Goal: Task Accomplishment & Management: Complete application form

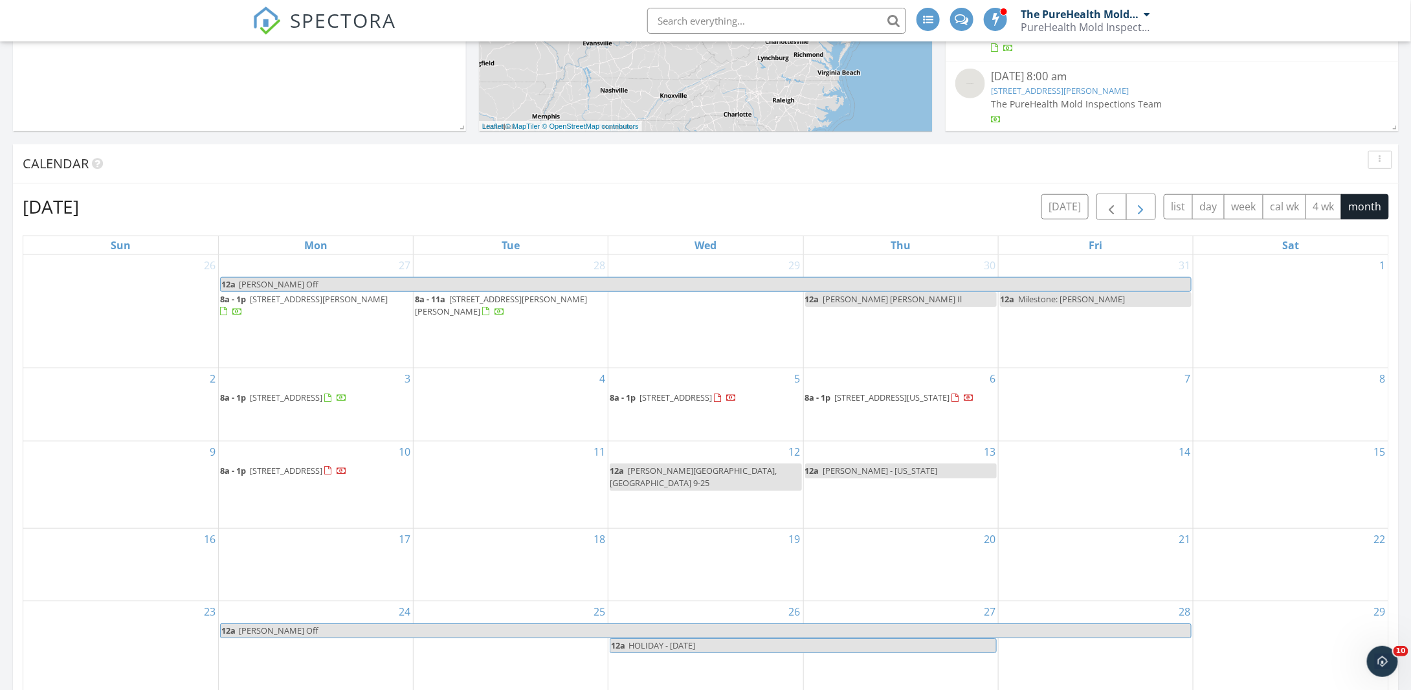
scroll to position [425, 0]
click at [1119, 210] on span "button" at bounding box center [1111, 208] width 16 height 16
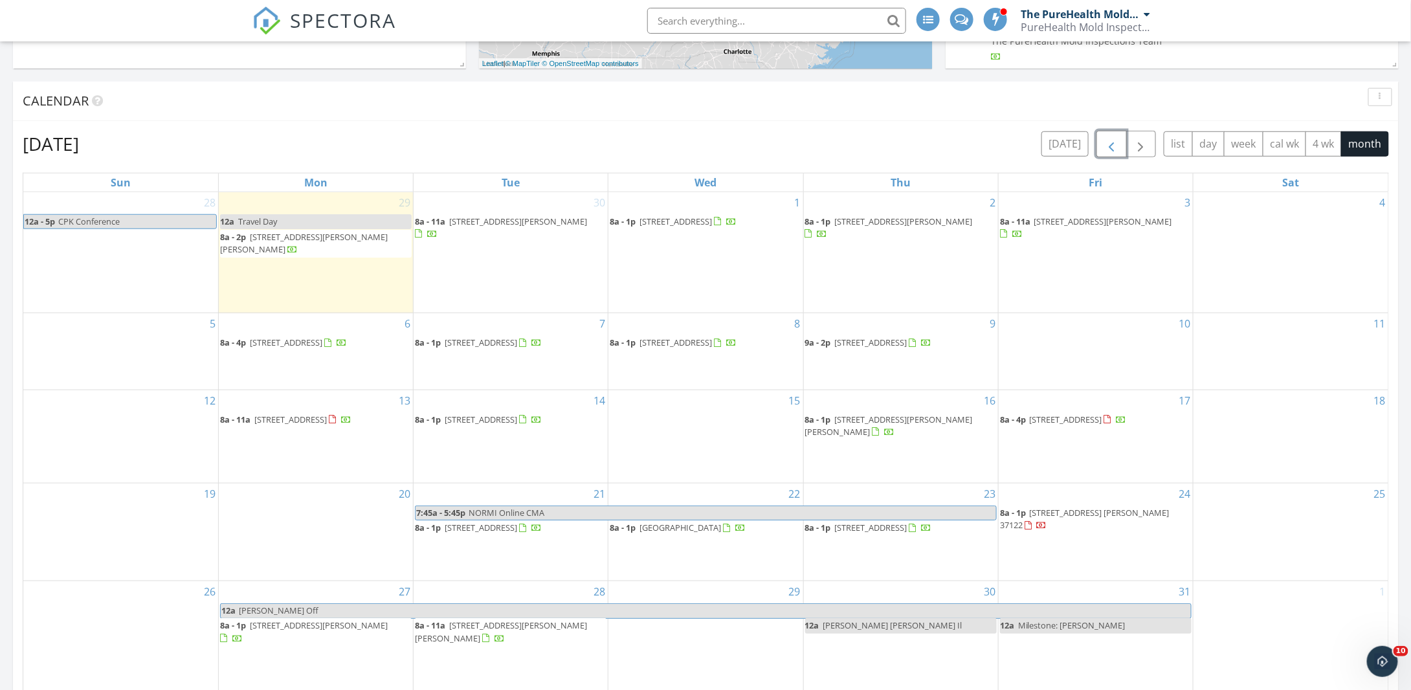
scroll to position [489, 0]
click at [1149, 153] on button "button" at bounding box center [1141, 143] width 30 height 27
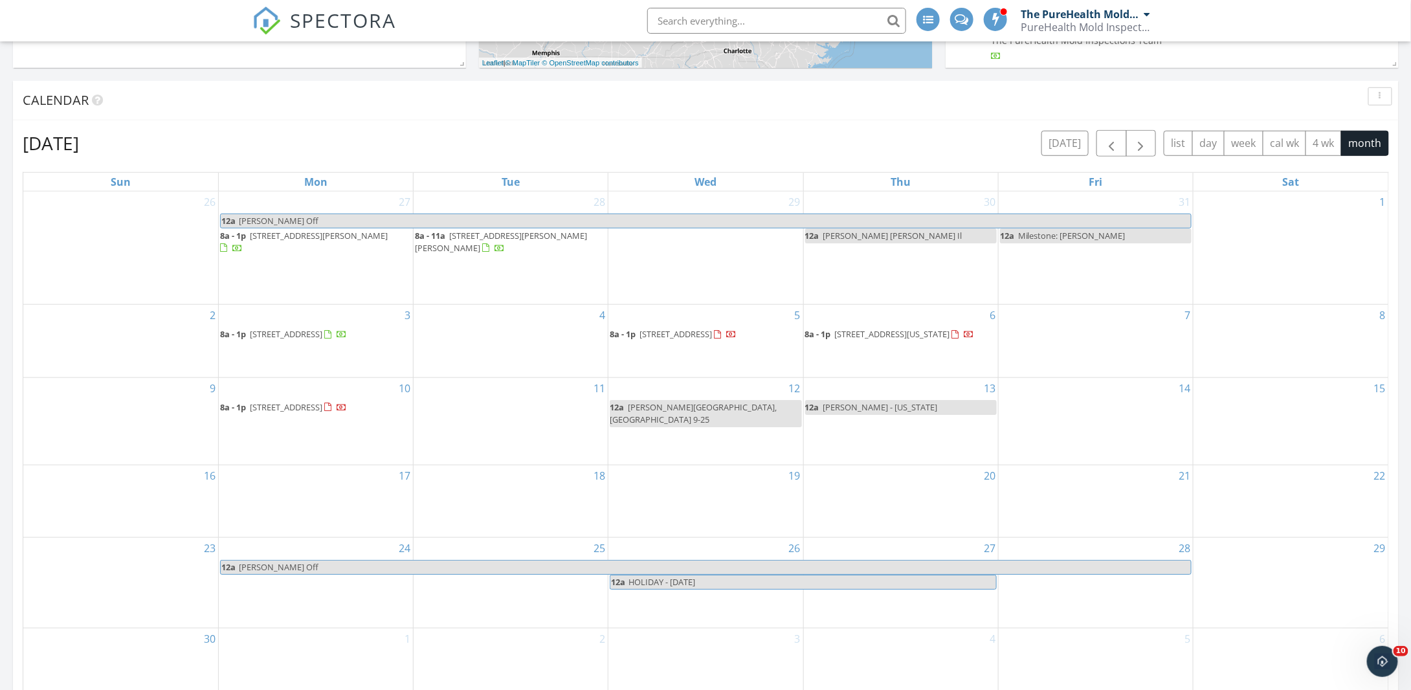
click at [700, 19] on input "text" at bounding box center [776, 21] width 259 height 26
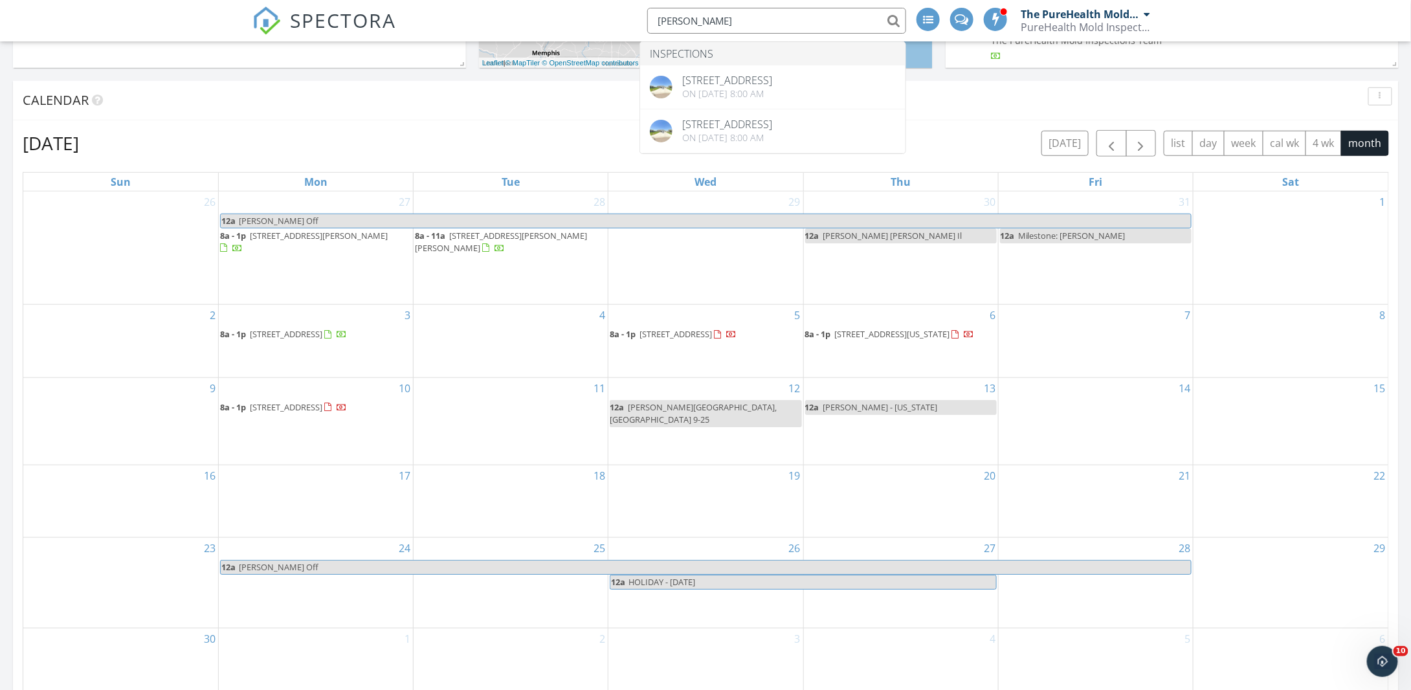
type input "chris pike"
click at [1123, 141] on button "button" at bounding box center [1111, 143] width 30 height 27
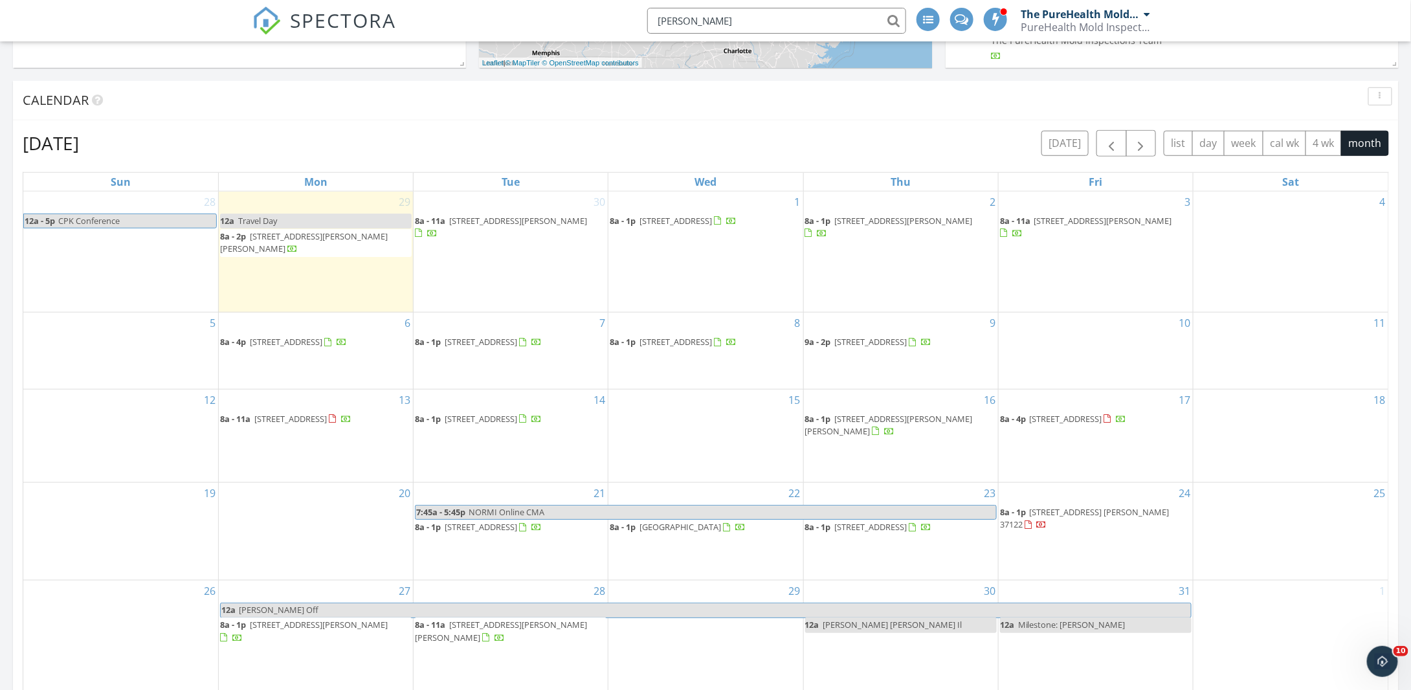
click at [1105, 161] on div "October 2025 today list day week cal wk 4 wk month Sun Mon Tue Wed Thu Fri Sat …" at bounding box center [706, 415] width 1366 height 570
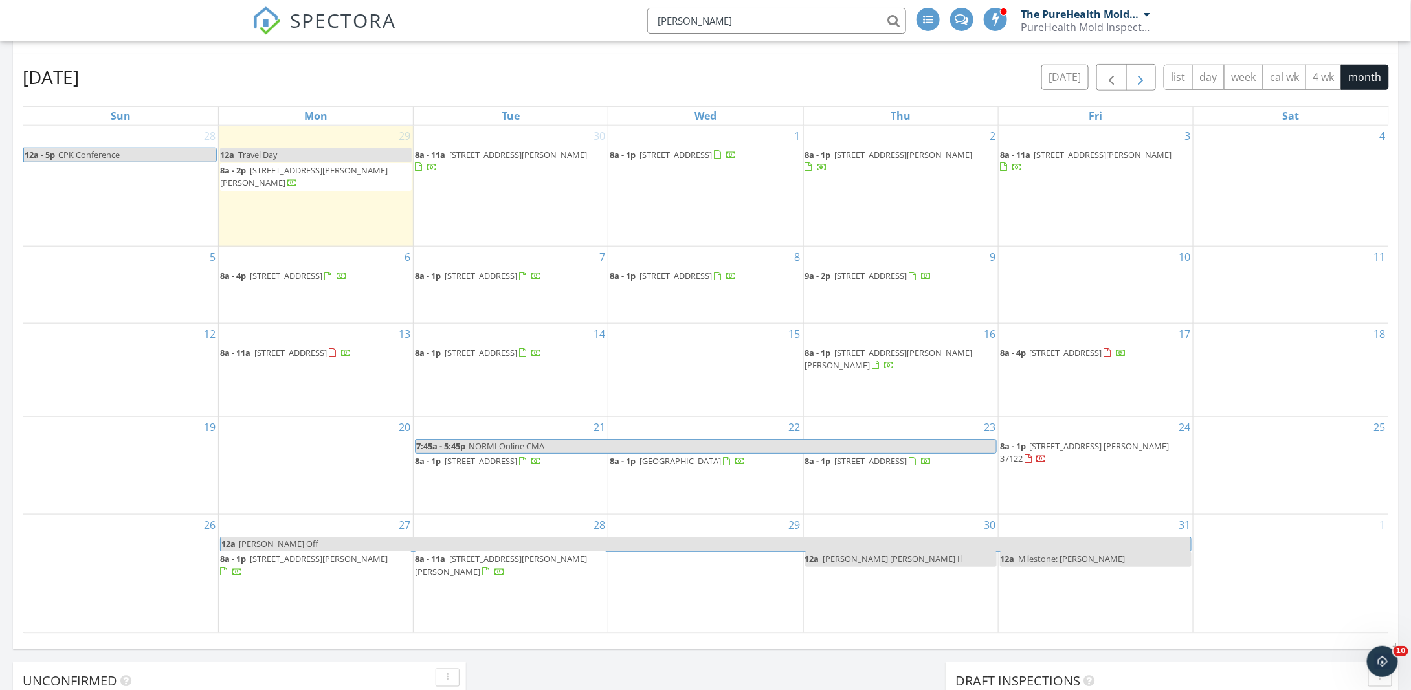
scroll to position [554, 0]
click at [1138, 74] on span "button" at bounding box center [1141, 79] width 16 height 16
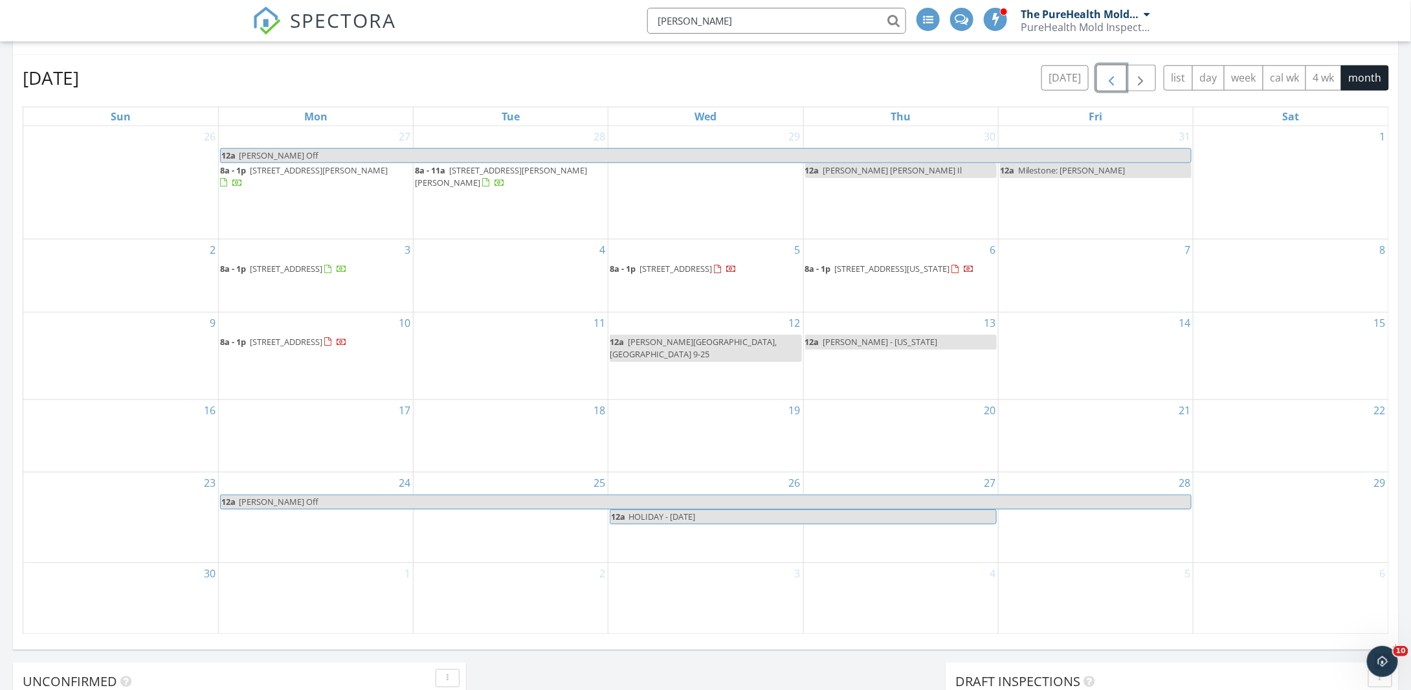
click at [1110, 86] on span "button" at bounding box center [1111, 79] width 16 height 16
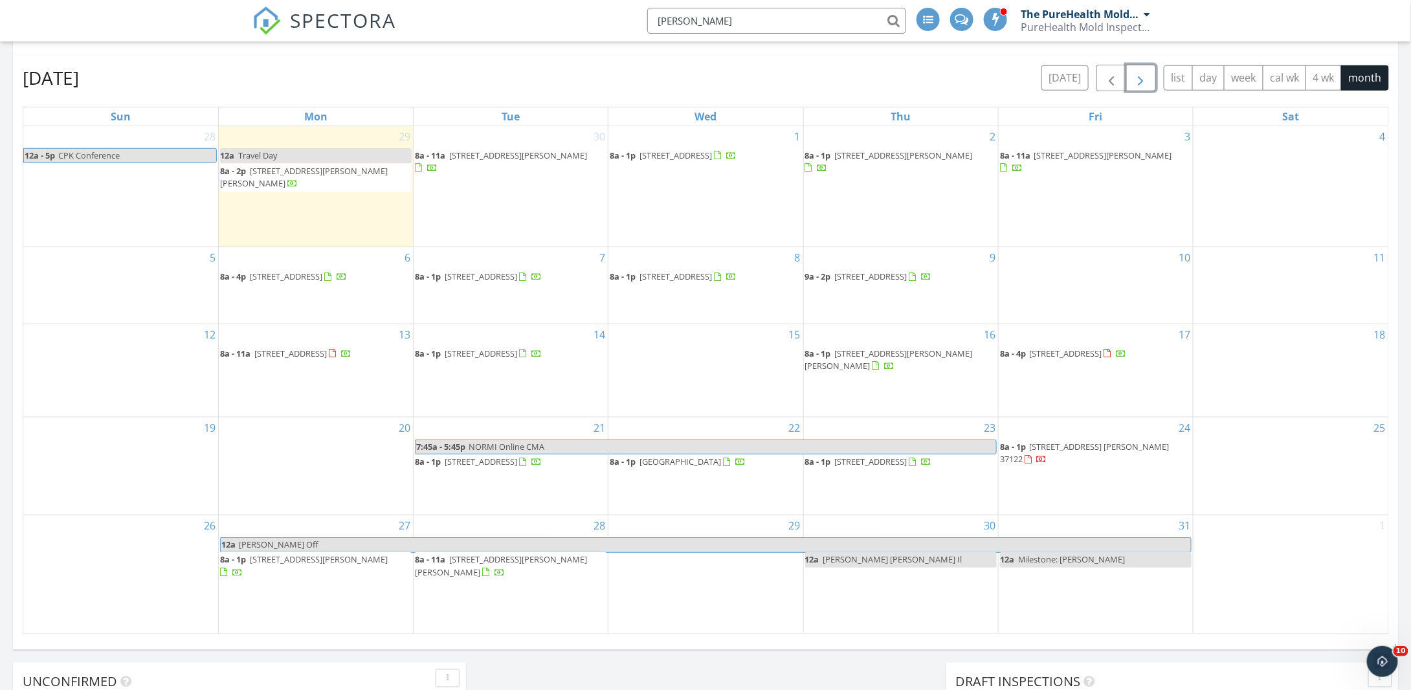
click at [1149, 83] on span "button" at bounding box center [1141, 79] width 16 height 16
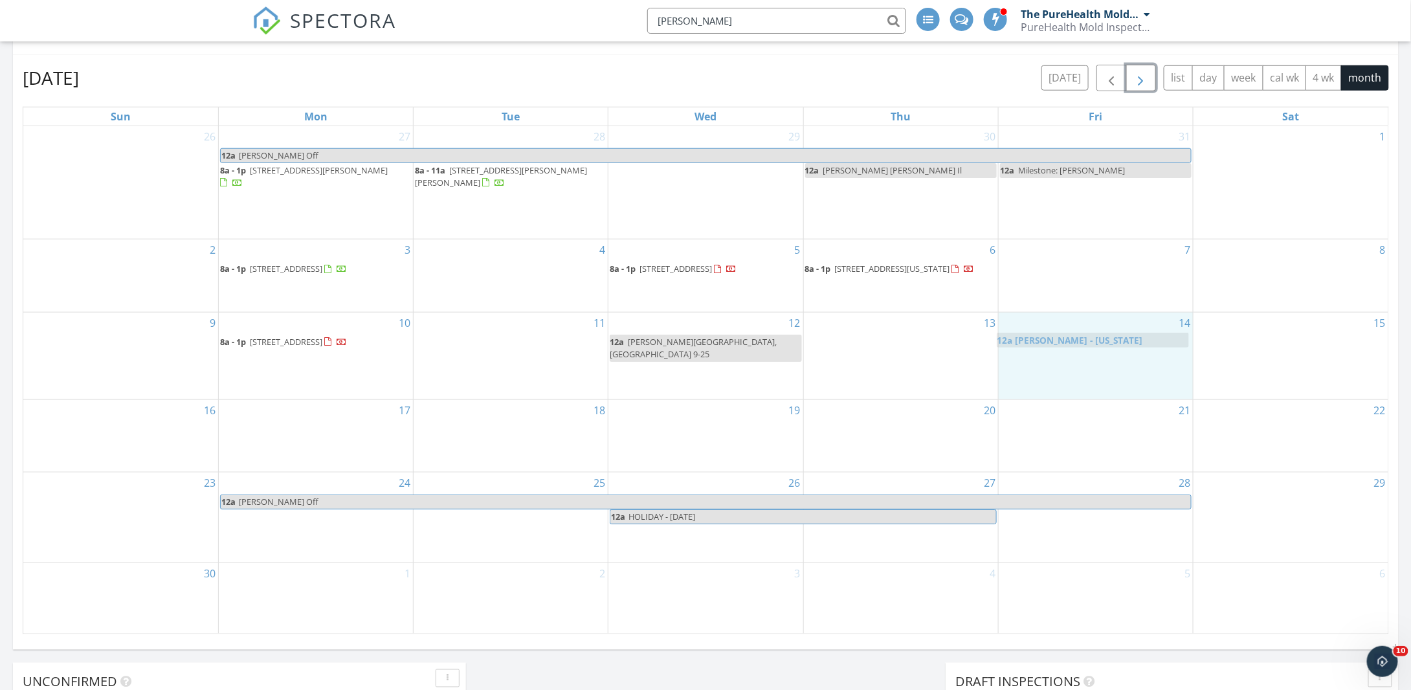
click at [1080, 340] on body "SPECTORA chris pike The PureHealth Mold Inspections Team PureHealth Mold Inspec…" at bounding box center [705, 356] width 1411 height 1821
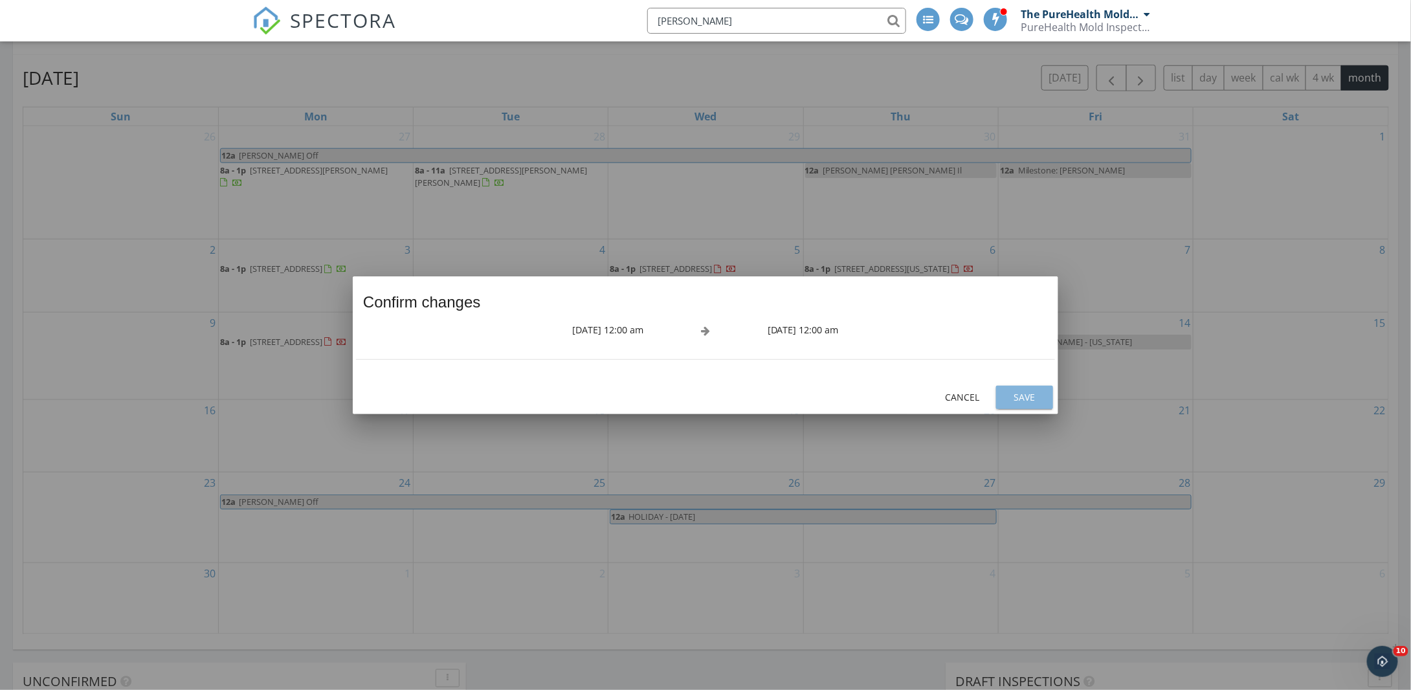
click at [1026, 395] on div "Save" at bounding box center [1024, 397] width 36 height 14
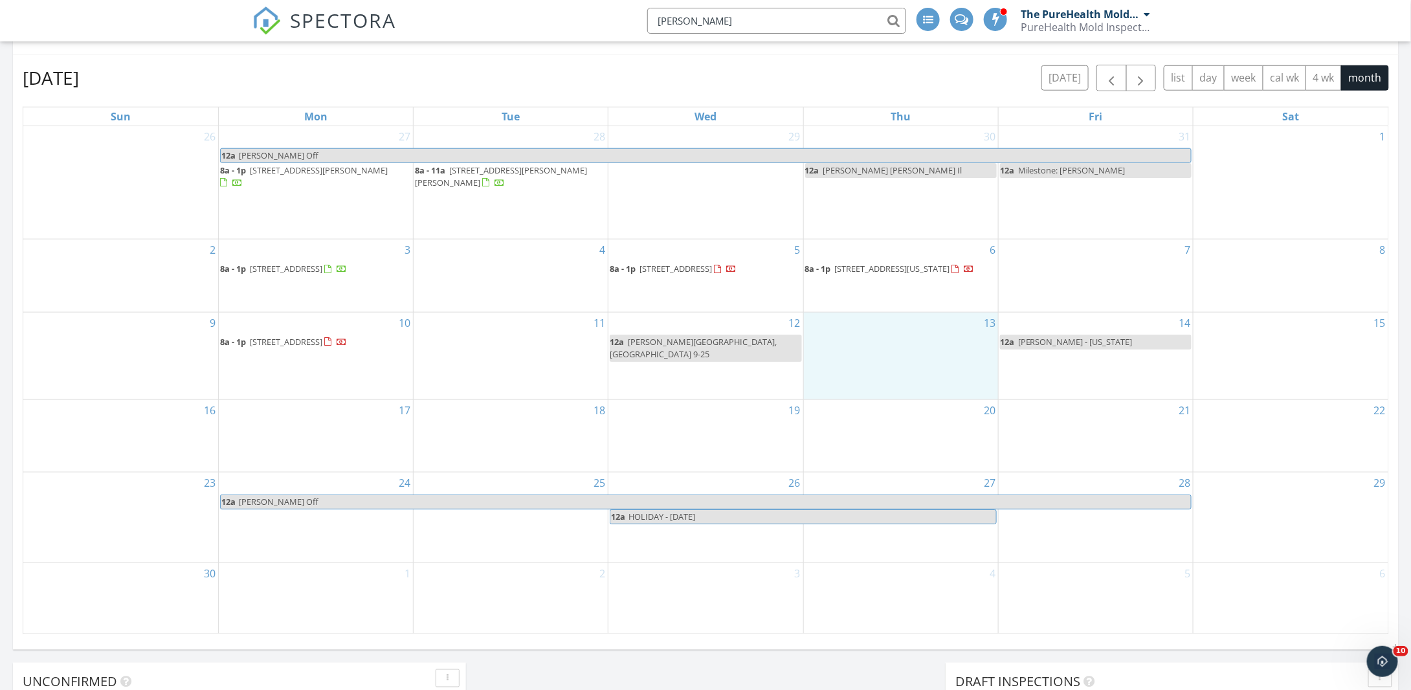
click at [852, 320] on div "13" at bounding box center [901, 356] width 194 height 87
click at [888, 266] on link "Inspection" at bounding box center [900, 268] width 67 height 21
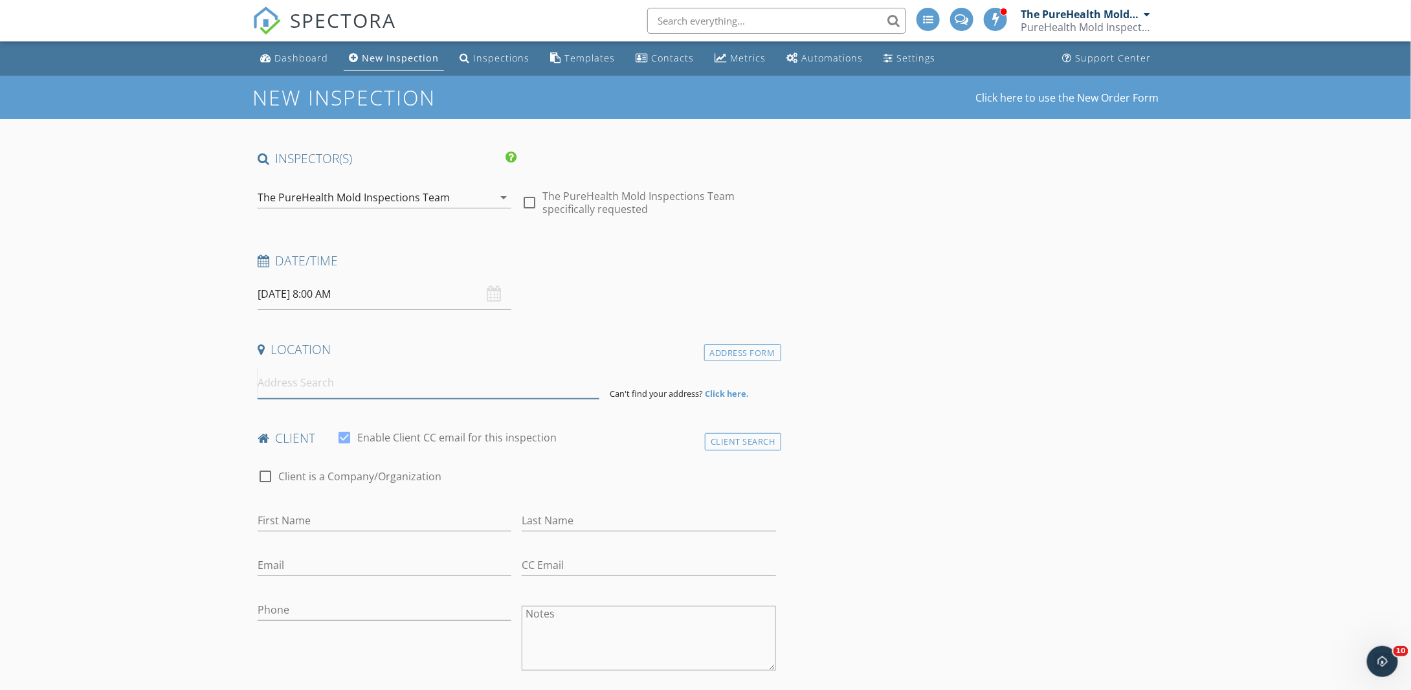
click at [381, 381] on input at bounding box center [429, 383] width 342 height 32
click at [341, 385] on input at bounding box center [429, 383] width 342 height 32
paste input "1274 Longholm Court Chattanooga Tn"
type input "1274 Longholm Court, Chattanooga, TN, USA"
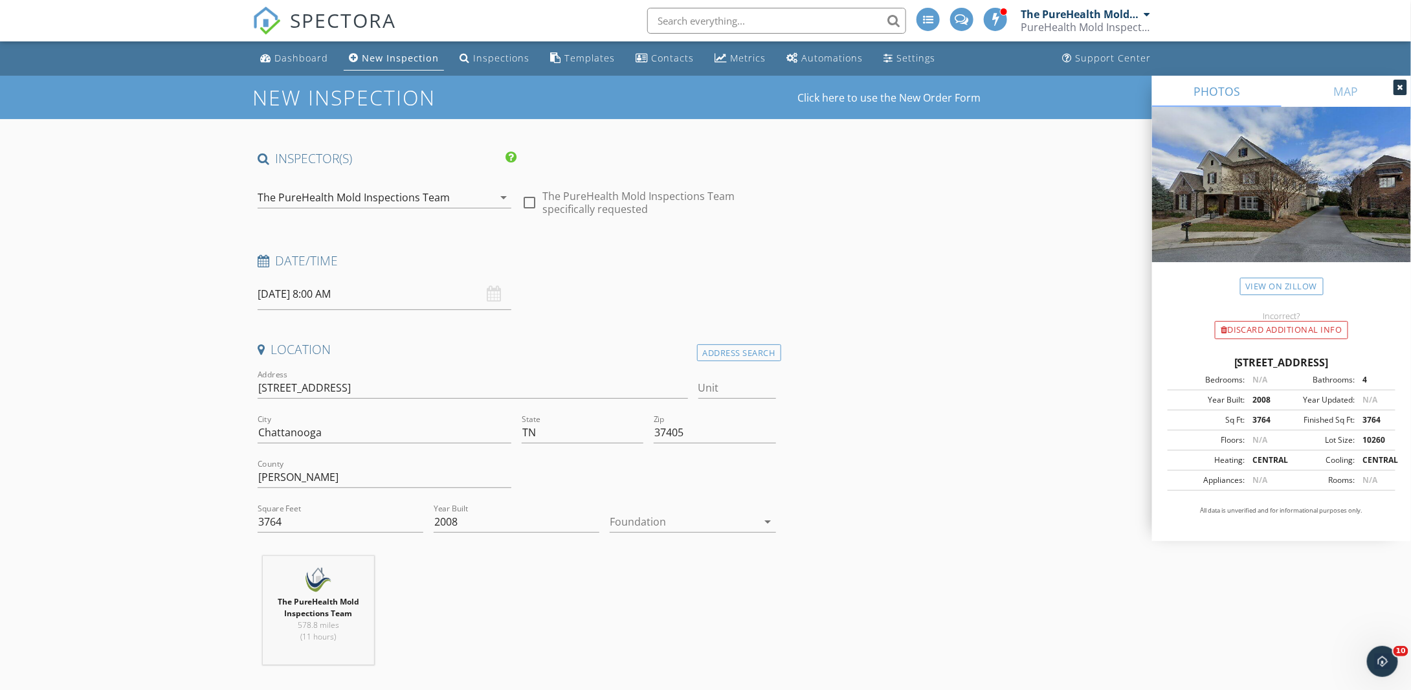
click at [650, 525] on div at bounding box center [684, 521] width 148 height 21
click at [647, 613] on div "Crawlspace" at bounding box center [693, 618] width 145 height 16
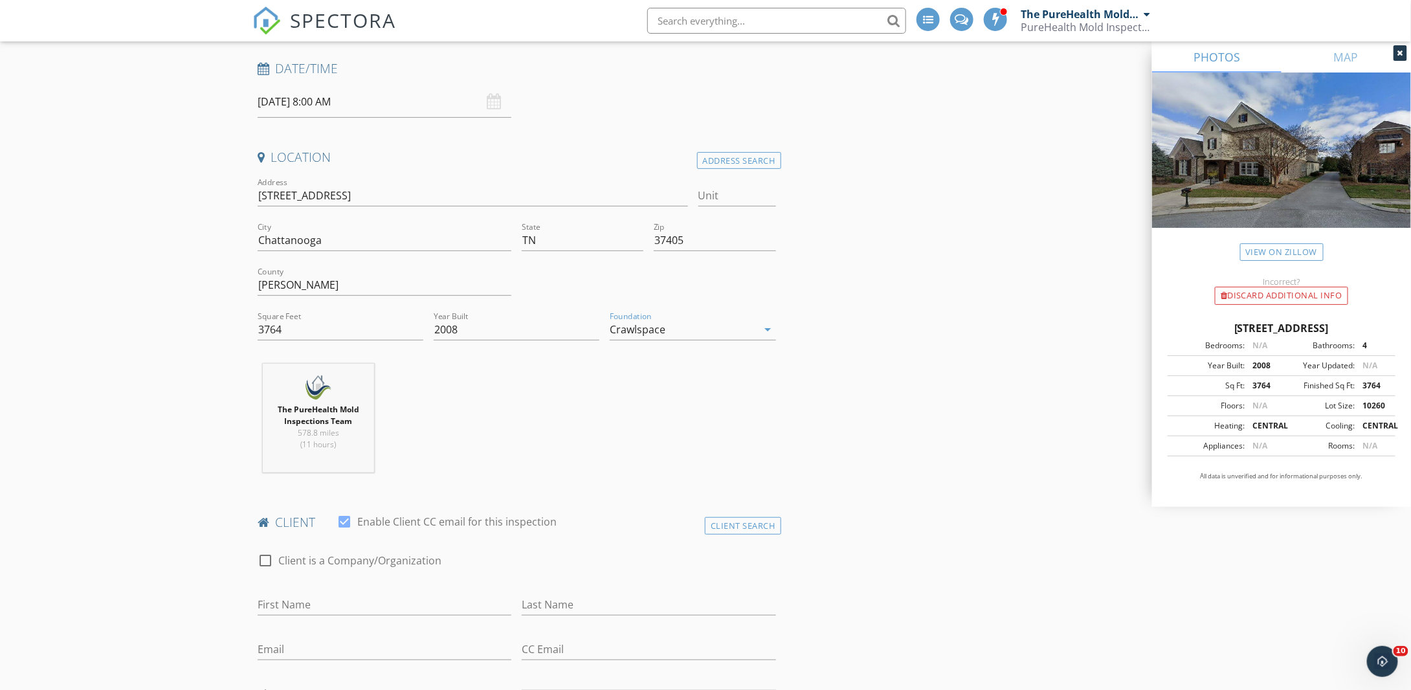
scroll to position [193, 0]
click at [327, 603] on input "First Name" at bounding box center [385, 603] width 254 height 21
paste input "Carylon Cooper"
type input "Carylon Cooper"
click at [316, 603] on input "Carylon Cooper" at bounding box center [385, 603] width 254 height 21
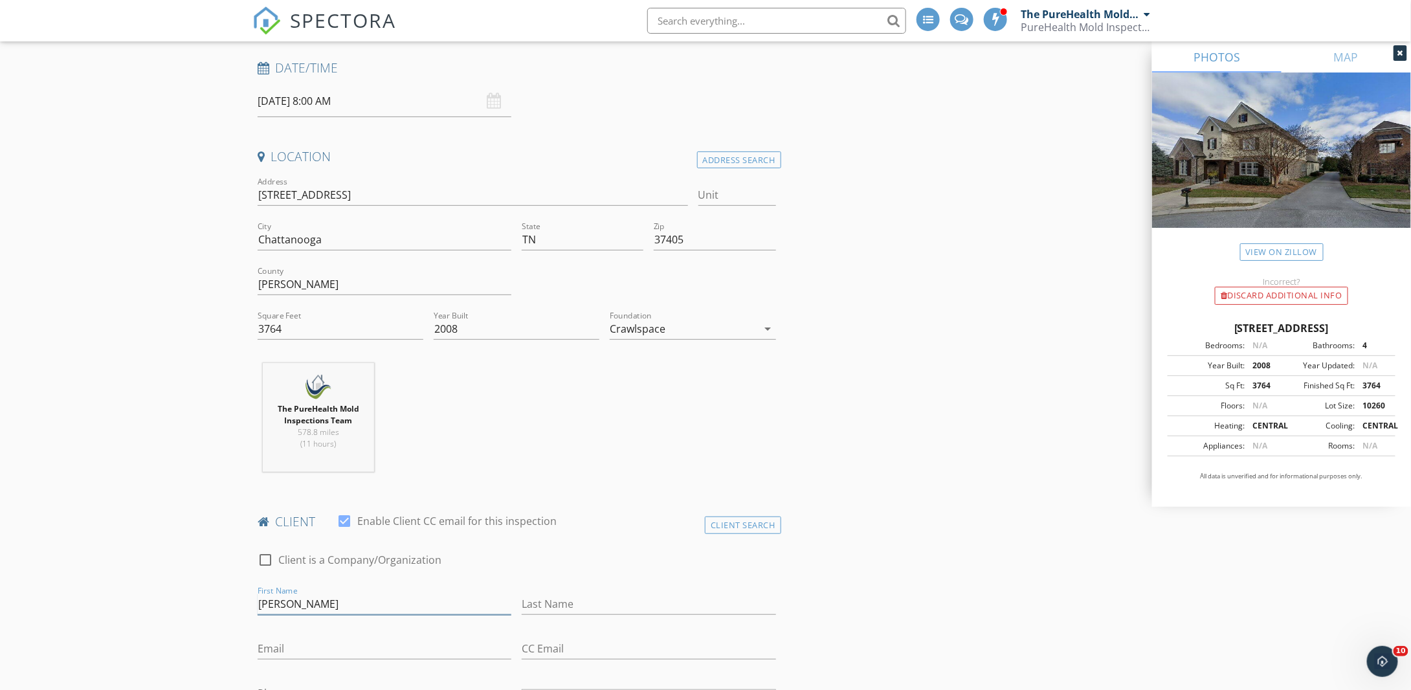
type textarea "Cooper"
click at [315, 603] on input "Carylon Cooper" at bounding box center [385, 603] width 254 height 21
type input "Carylon"
click at [542, 597] on input "Last Name" at bounding box center [649, 603] width 254 height 21
paste input "Cooper"
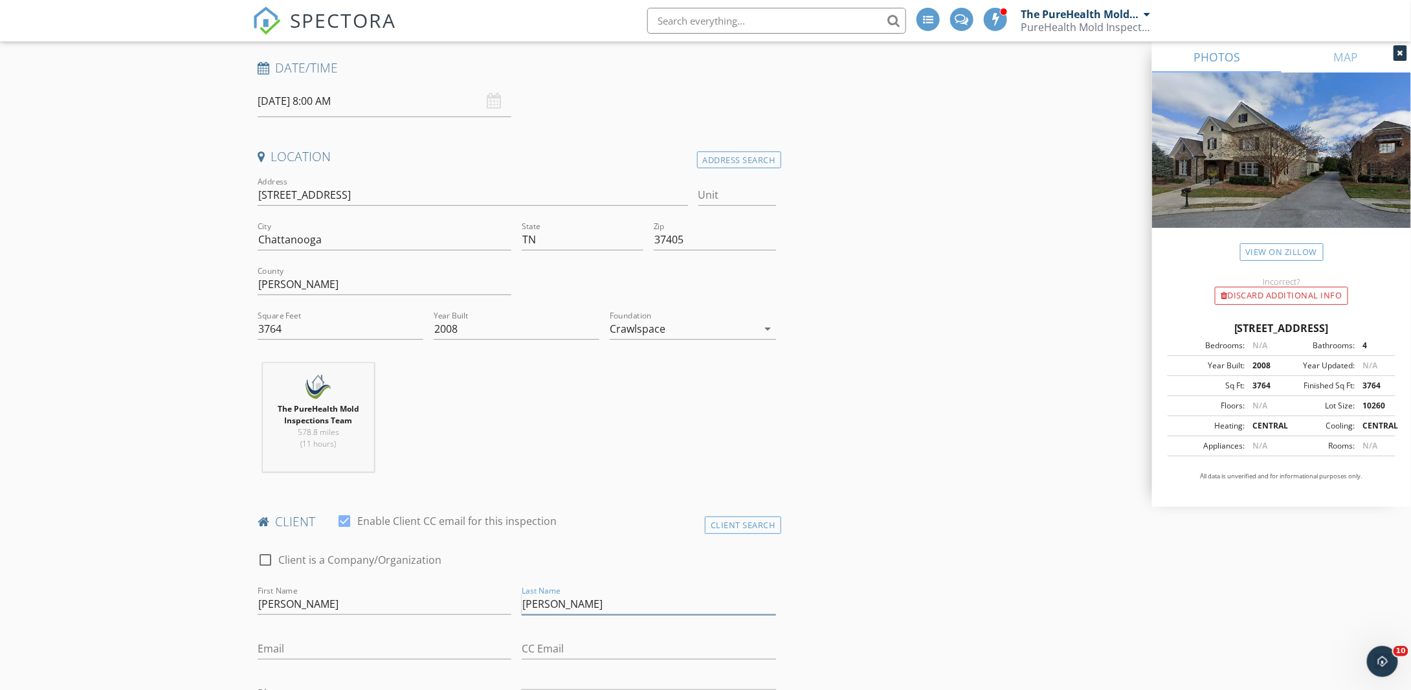
type input "Cooper"
click at [292, 638] on input "Email" at bounding box center [385, 648] width 254 height 21
paste input "carylonart@gmail.com"
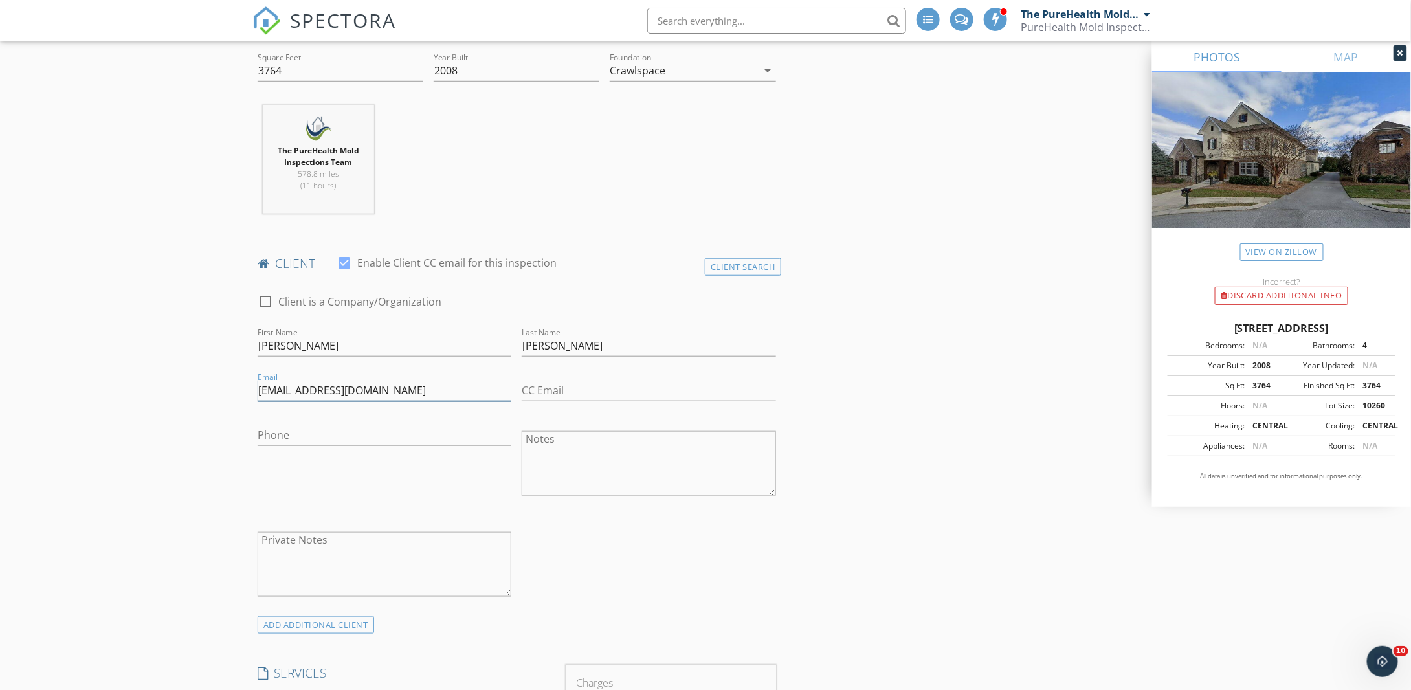
scroll to position [452, 0]
type input "carylonart@gmail.com"
click at [379, 434] on input "Phone" at bounding box center [385, 434] width 254 height 21
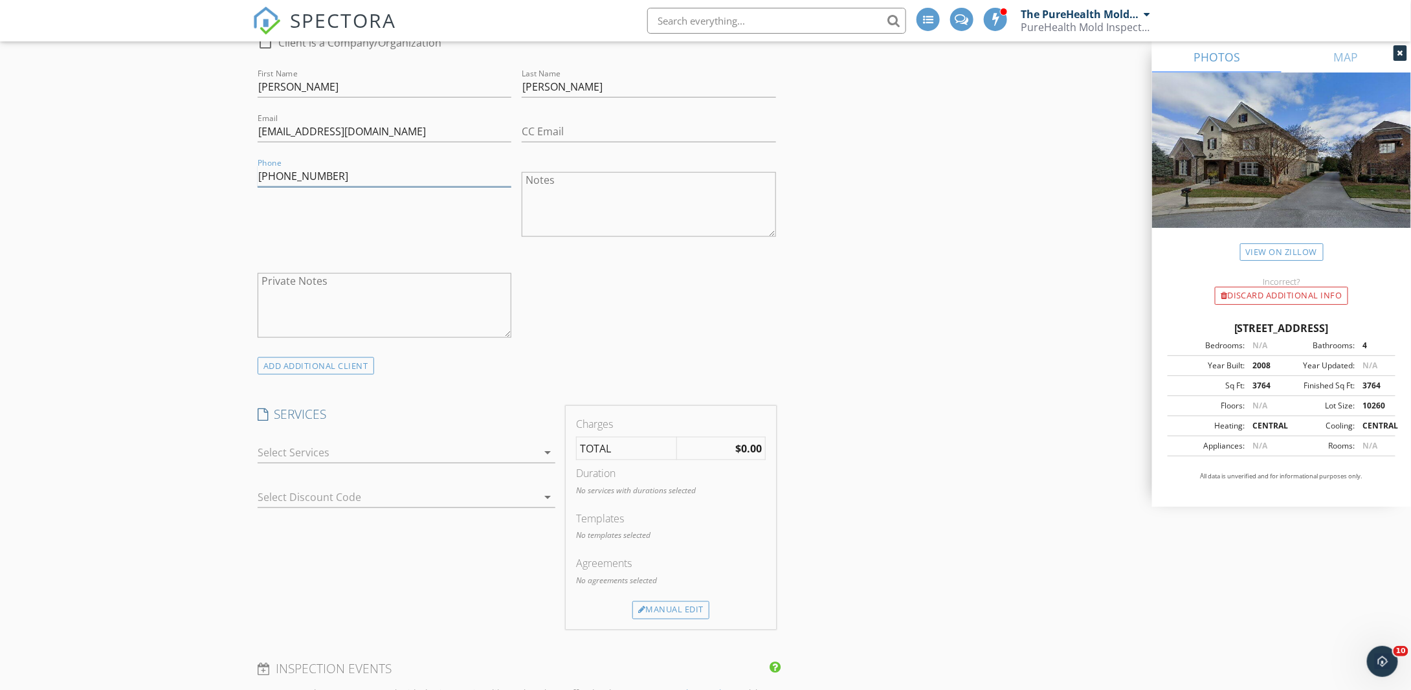
scroll to position [711, 0]
type input "423-667-9792"
click at [318, 444] on div at bounding box center [398, 451] width 280 height 21
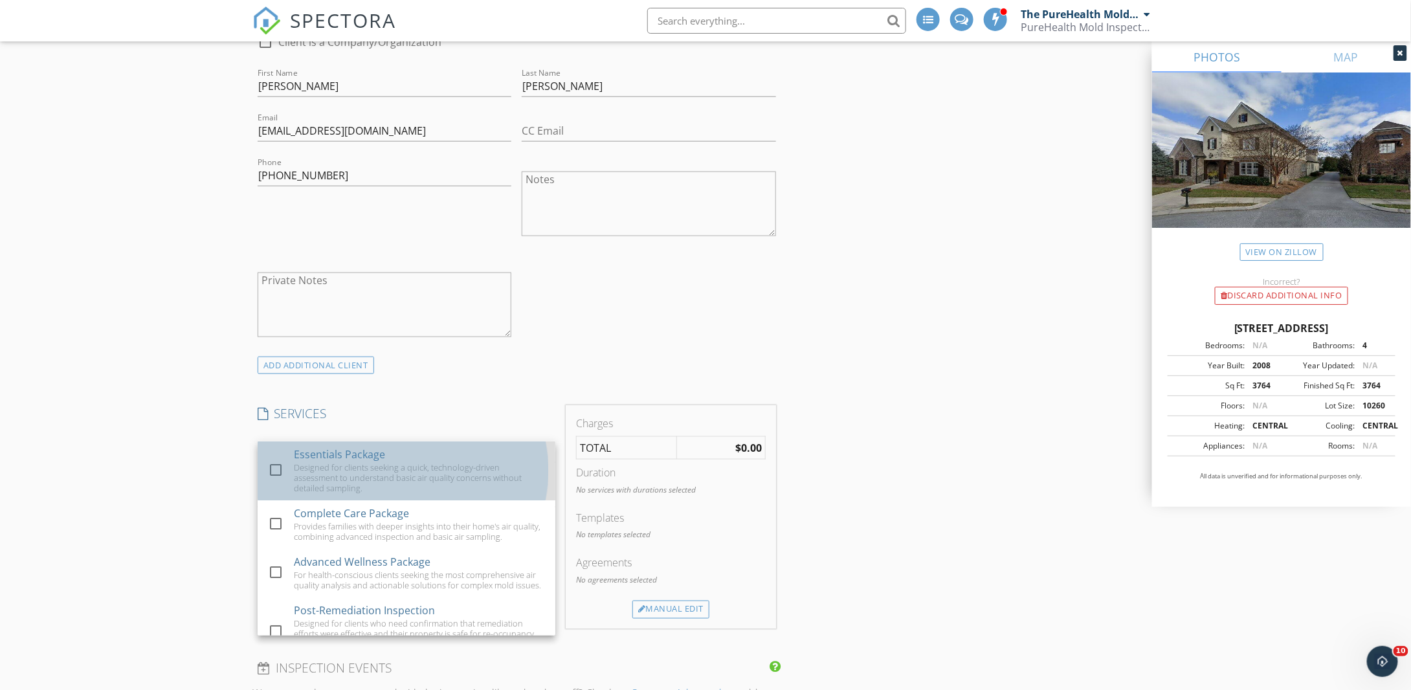
click at [333, 468] on div "Designed for clients seeking a quick, technology-driven assessment to understan…" at bounding box center [419, 477] width 251 height 31
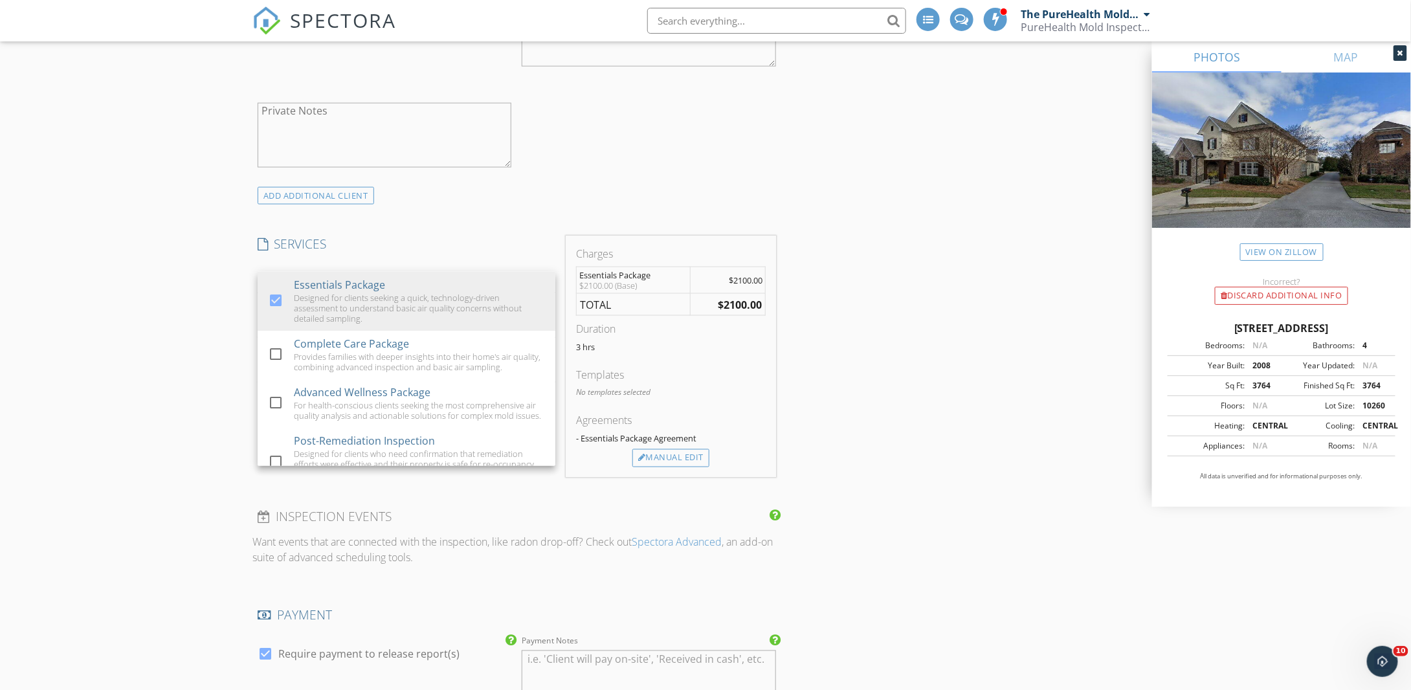
click at [848, 421] on div "INSPECTOR(S) check_box The PureHealth Mold Inspections Team PRIMARY The PureHea…" at bounding box center [705, 407] width 906 height 2275
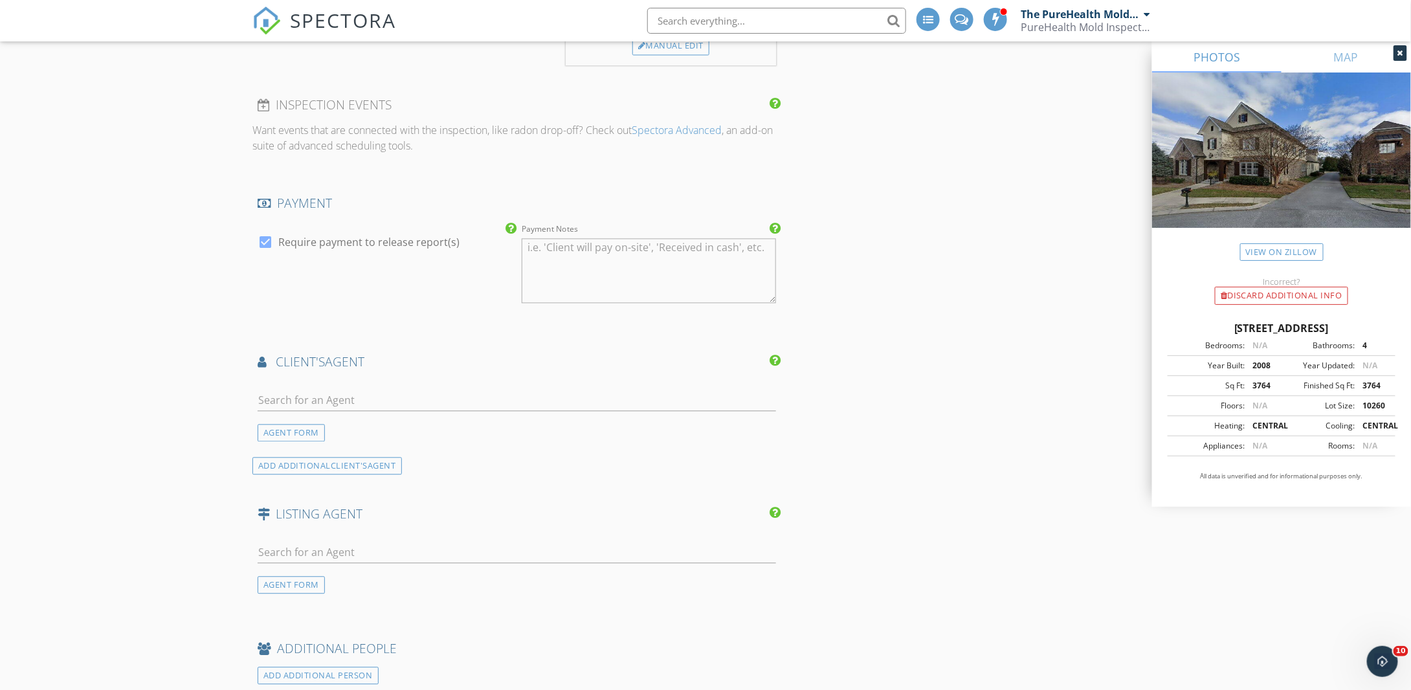
scroll to position [1293, 0]
click at [360, 394] on input "text" at bounding box center [517, 399] width 518 height 21
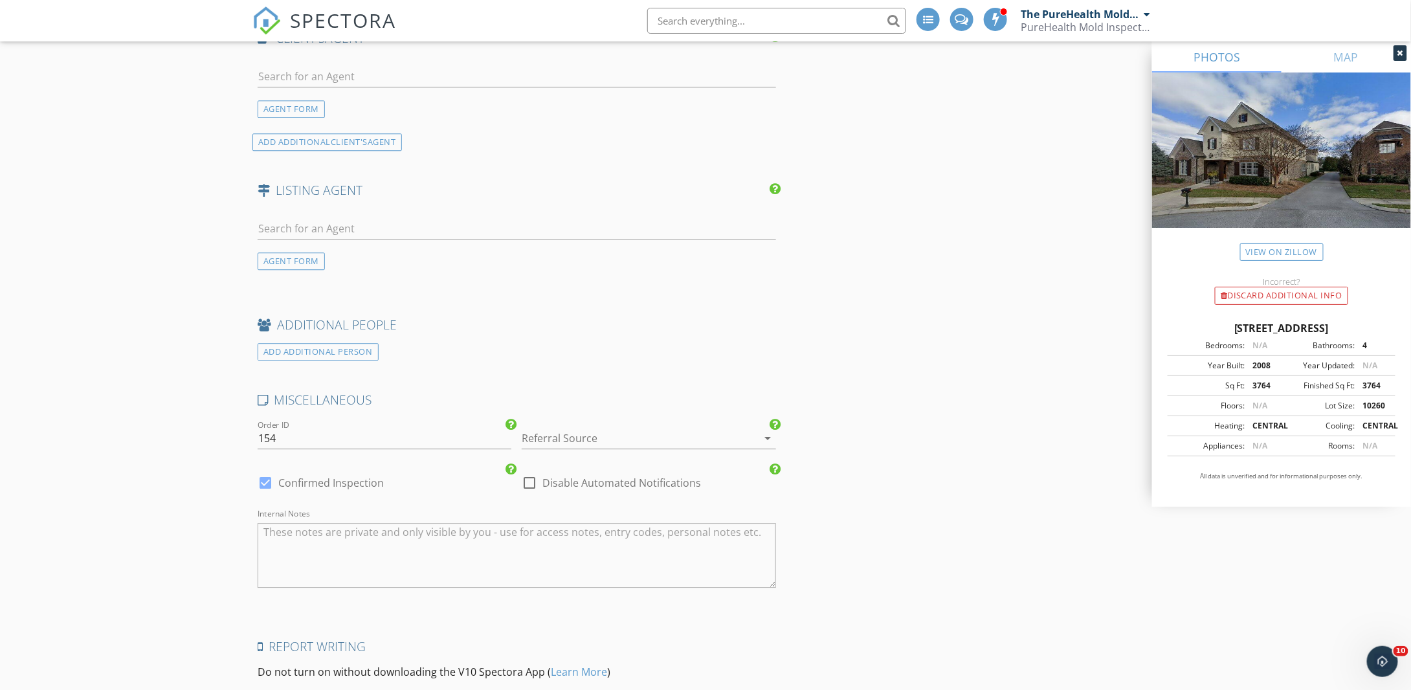
scroll to position [1616, 0]
click at [574, 438] on div at bounding box center [630, 438] width 217 height 21
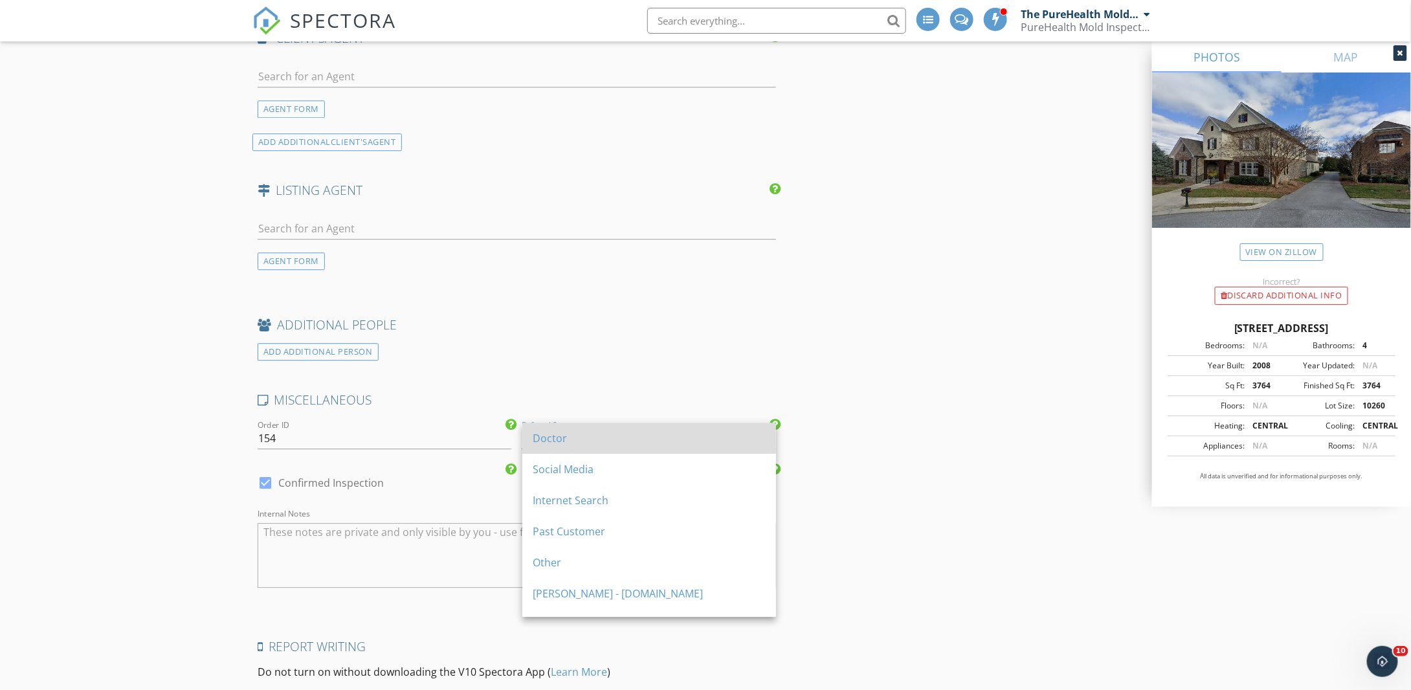
click at [557, 439] on div "Doctor" at bounding box center [649, 438] width 233 height 16
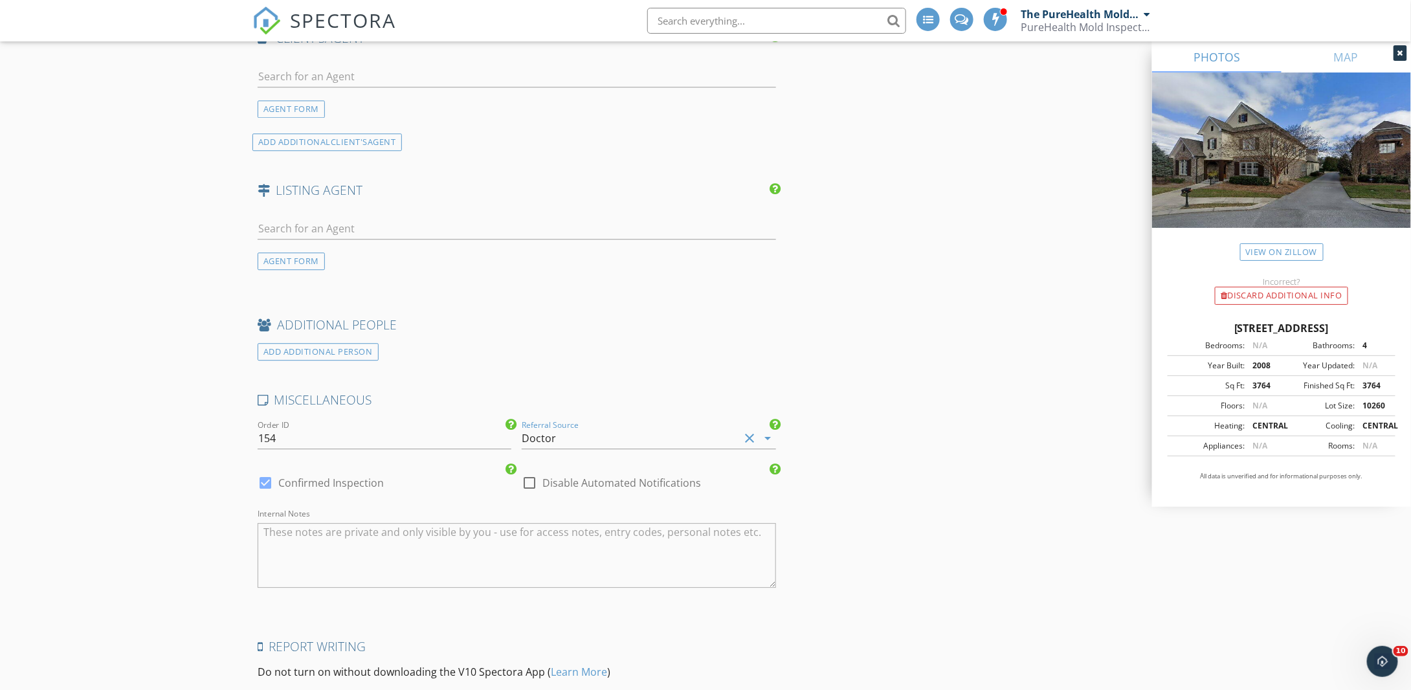
click at [544, 548] on textarea "Internal Notes" at bounding box center [517, 555] width 518 height 65
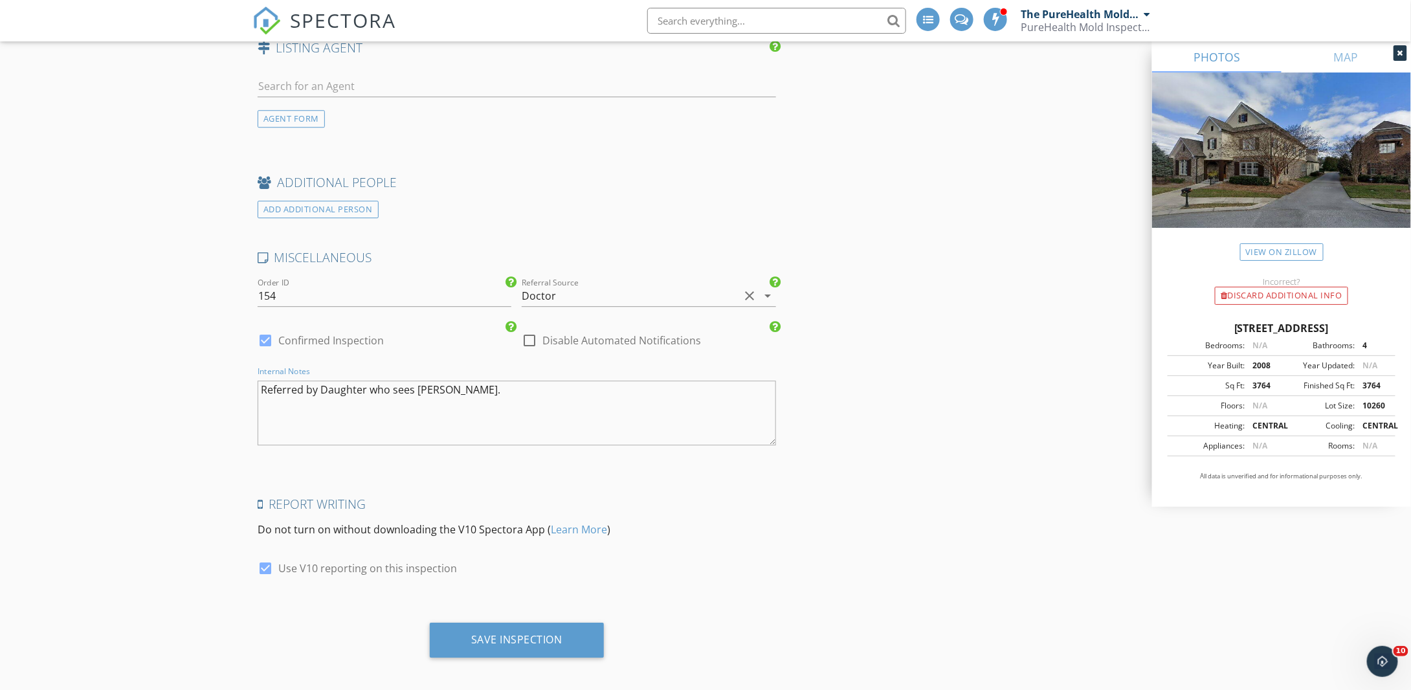
scroll to position [1761, 0]
type textarea "Referred by Daughter who sees Dr. Hart."
click at [539, 637] on div "Save Inspection" at bounding box center [516, 636] width 91 height 13
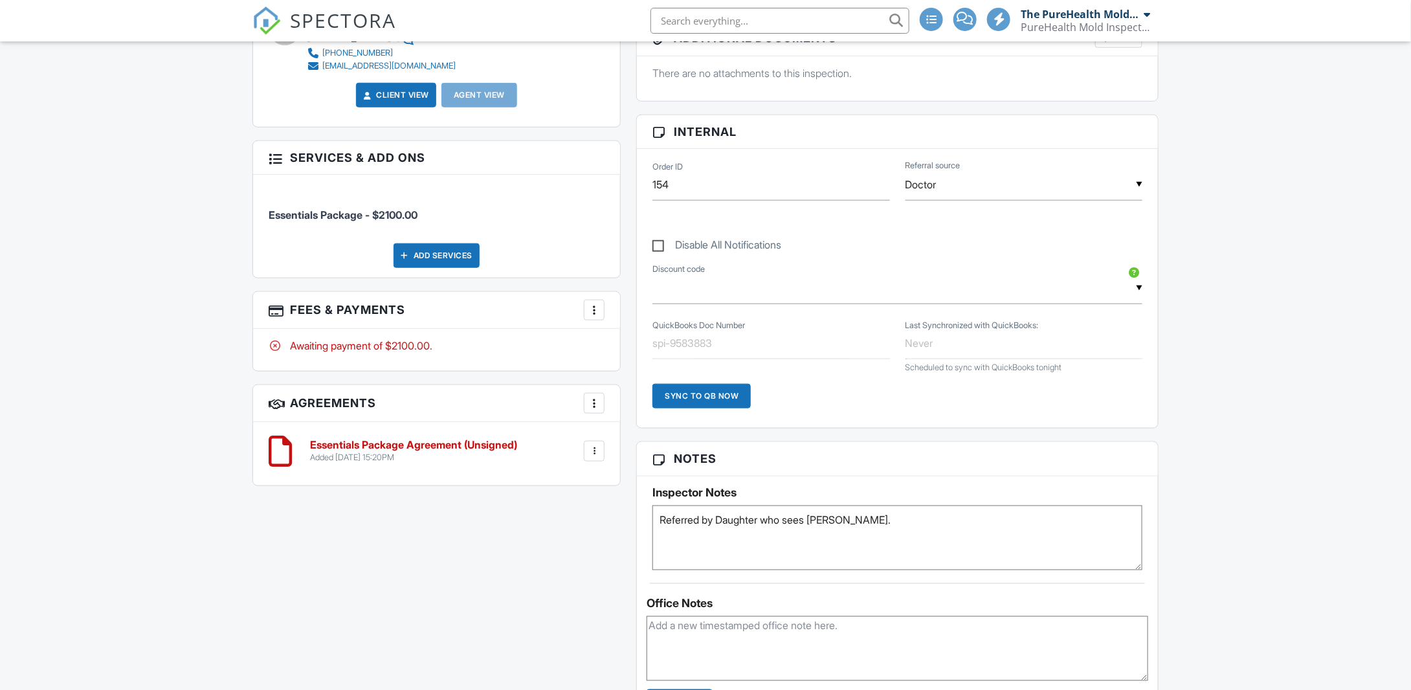
click at [870, 511] on textarea "Referred by Daughter who sees Dr. Hart." at bounding box center [897, 537] width 490 height 65
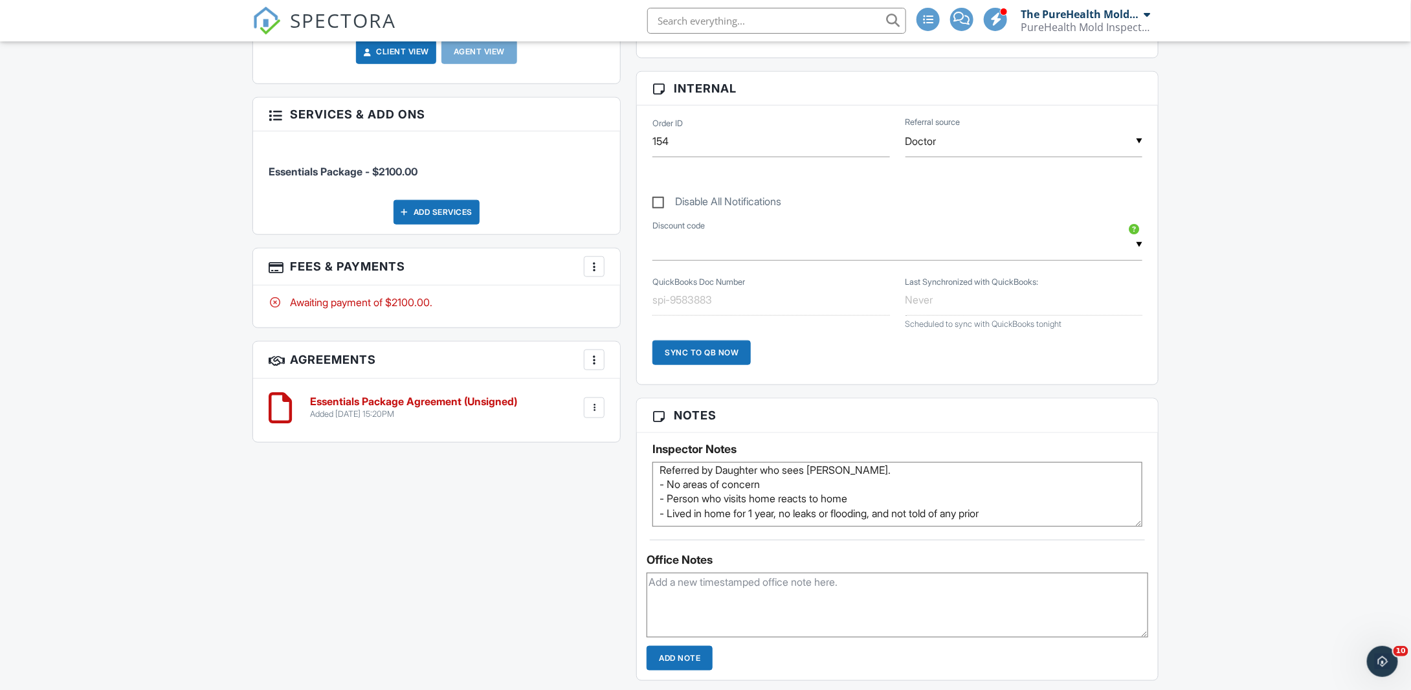
scroll to position [541, 0]
type textarea "Referred by Daughter who sees Dr. Hart. - No areas of concern - Person who visi…"
click at [673, 650] on input "Add Note" at bounding box center [680, 657] width 66 height 25
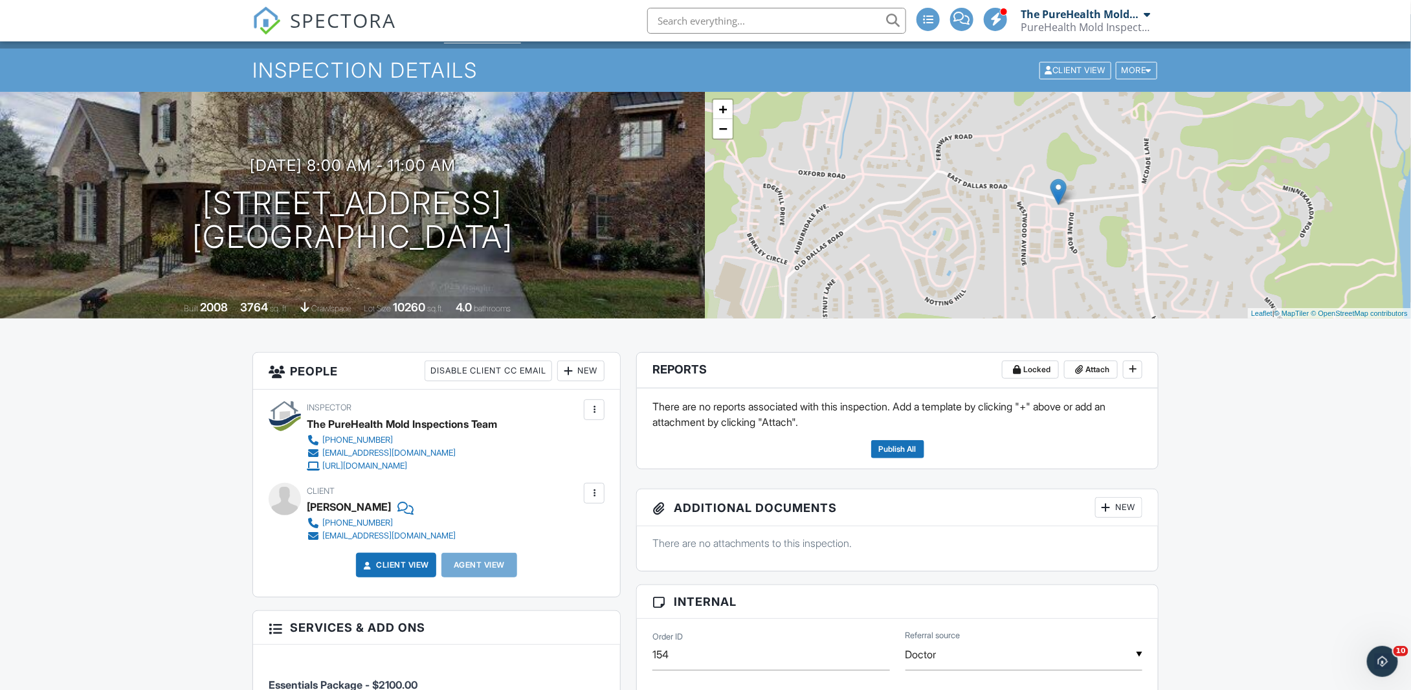
scroll to position [0, 0]
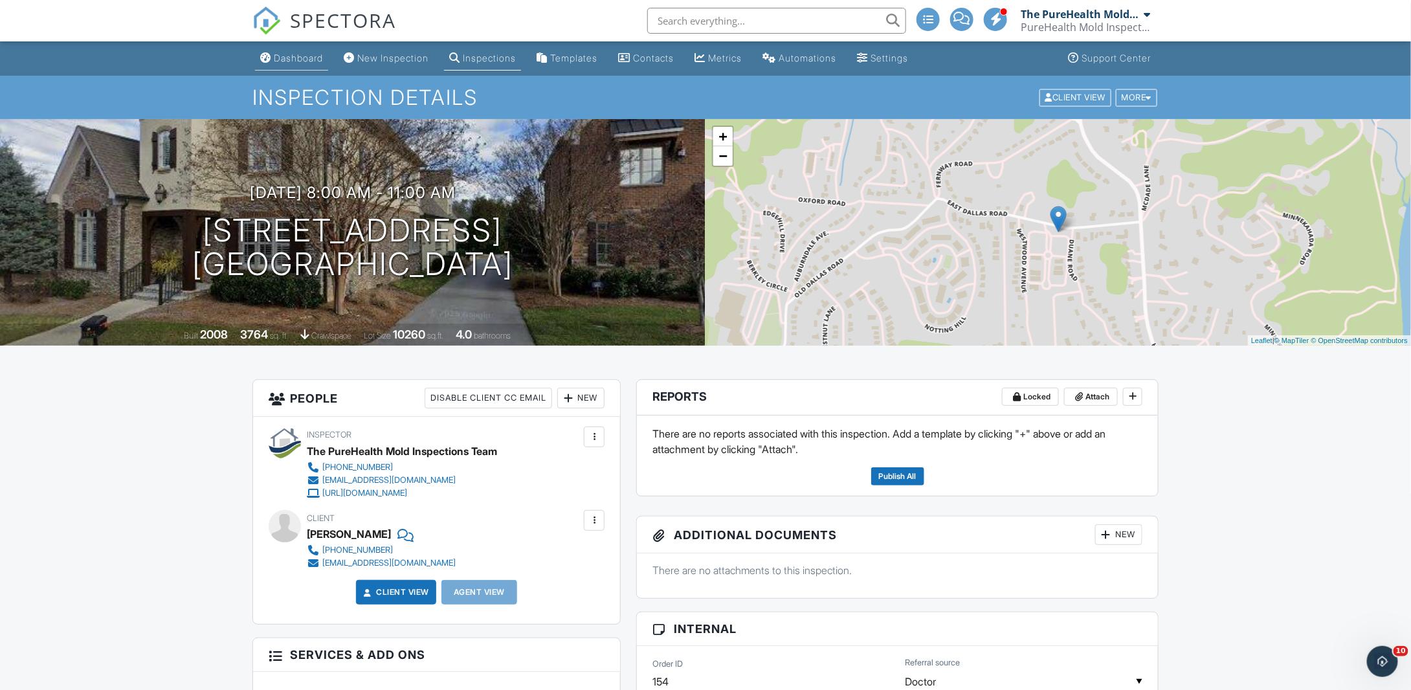
click at [296, 65] on link "Dashboard" at bounding box center [291, 59] width 73 height 24
